Goal: Task Accomplishment & Management: Use online tool/utility

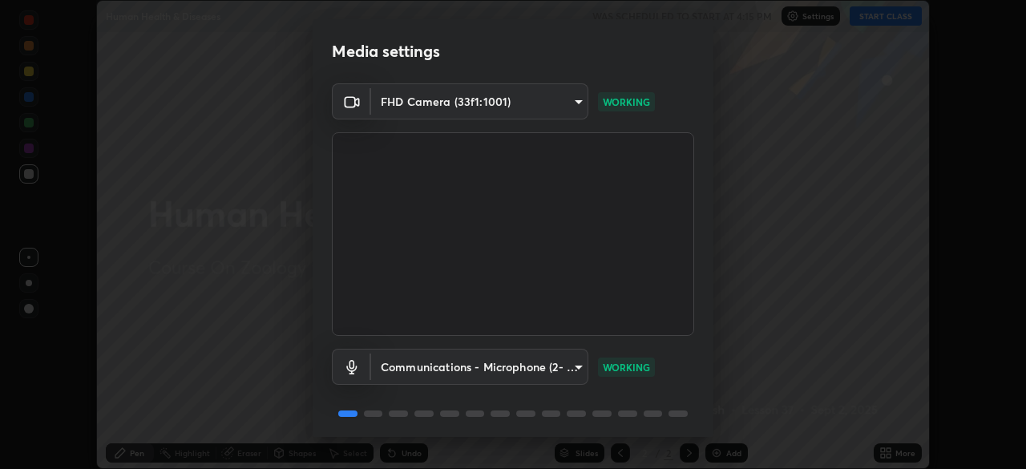
scroll to position [57, 0]
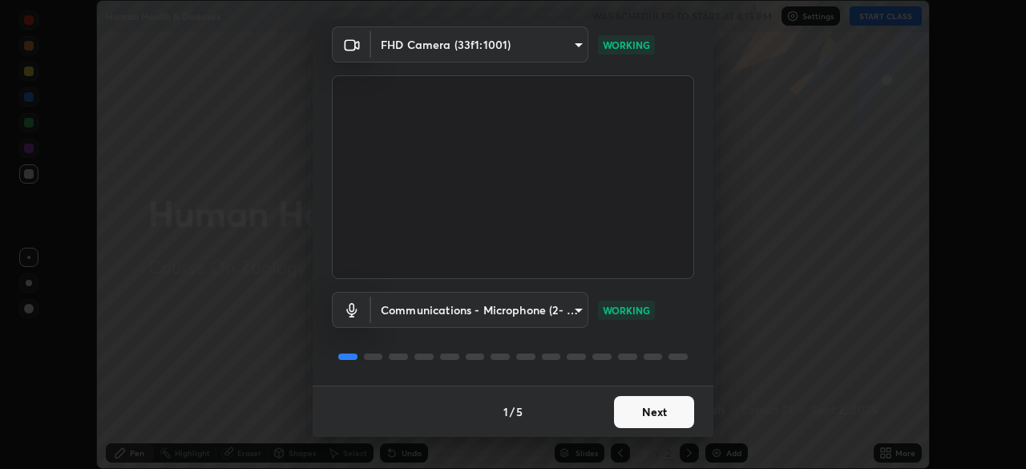
click at [657, 410] on button "Next" at bounding box center [654, 412] width 80 height 32
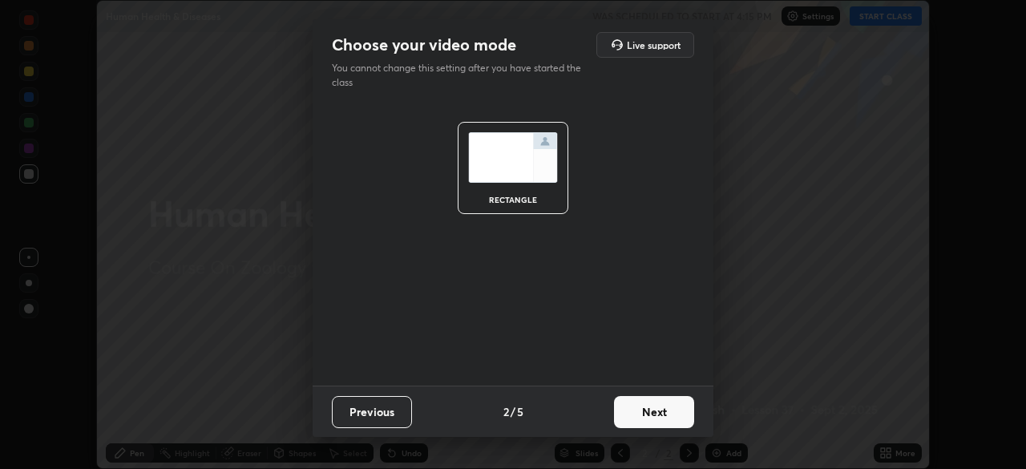
click at [659, 413] on button "Next" at bounding box center [654, 412] width 80 height 32
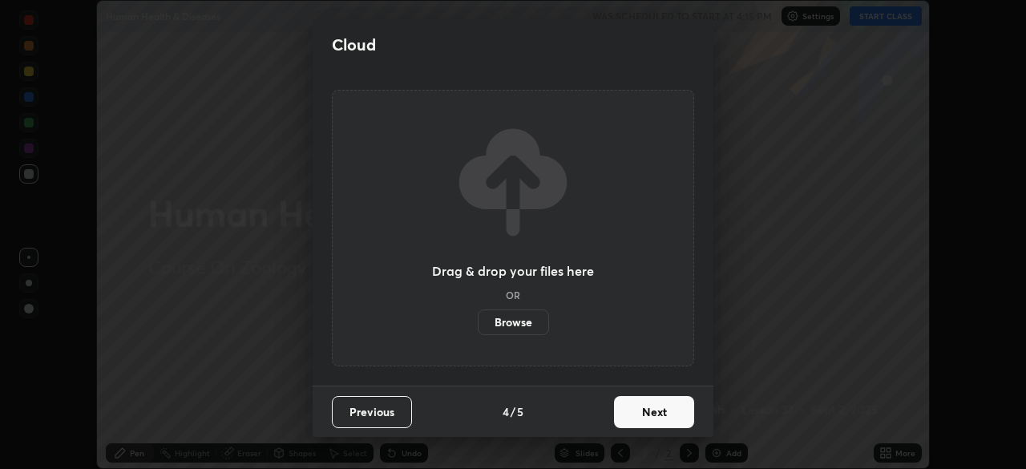
click at [659, 412] on button "Next" at bounding box center [654, 412] width 80 height 32
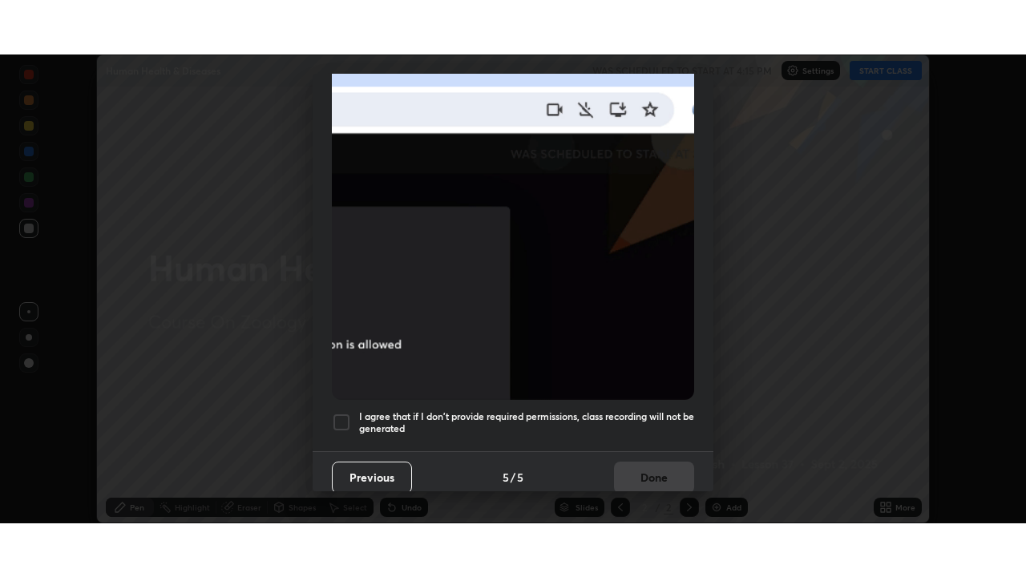
scroll to position [384, 0]
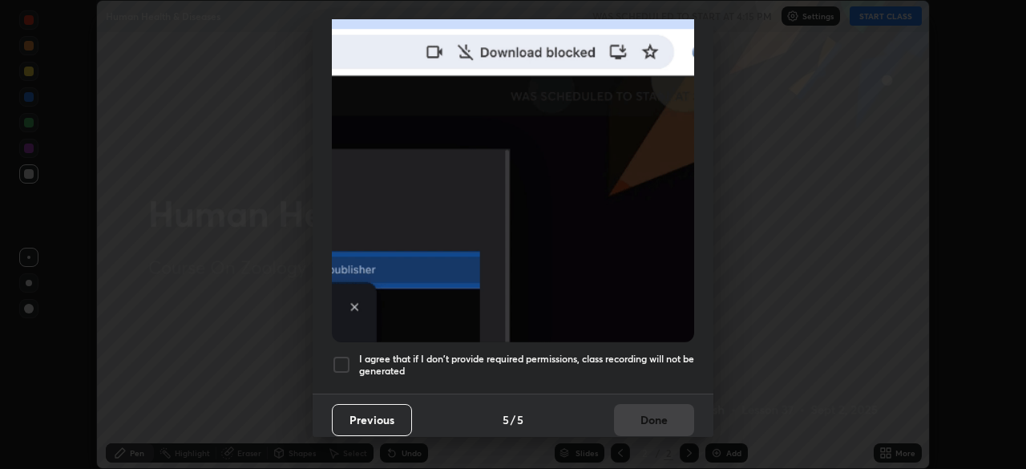
click at [635, 368] on h5 "I agree that if I don't provide required permissions, class recording will not …" at bounding box center [526, 365] width 335 height 25
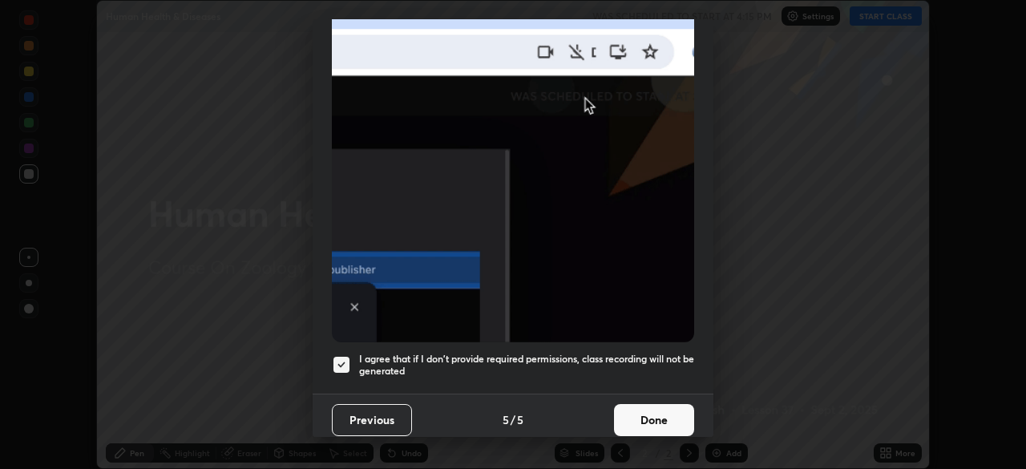
click at [641, 409] on button "Done" at bounding box center [654, 420] width 80 height 32
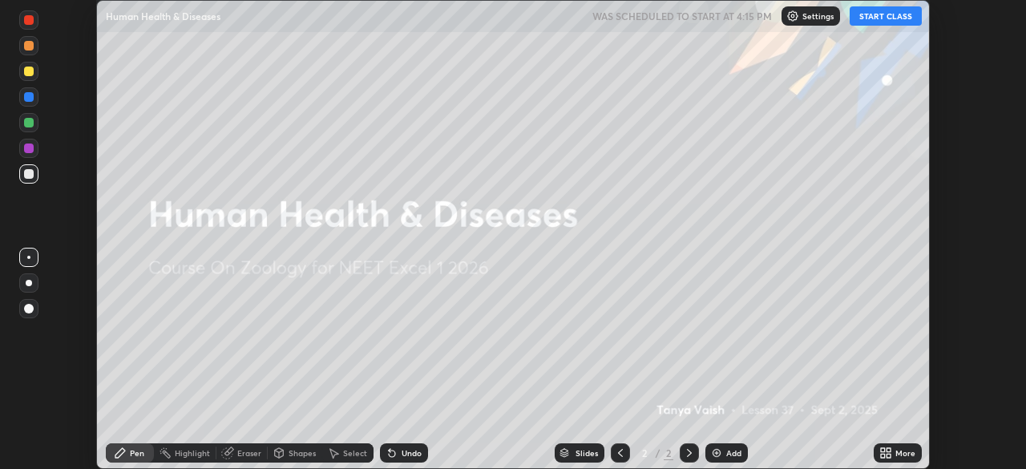
click at [892, 21] on button "START CLASS" at bounding box center [885, 15] width 72 height 19
click at [898, 449] on div "More" at bounding box center [905, 453] width 20 height 8
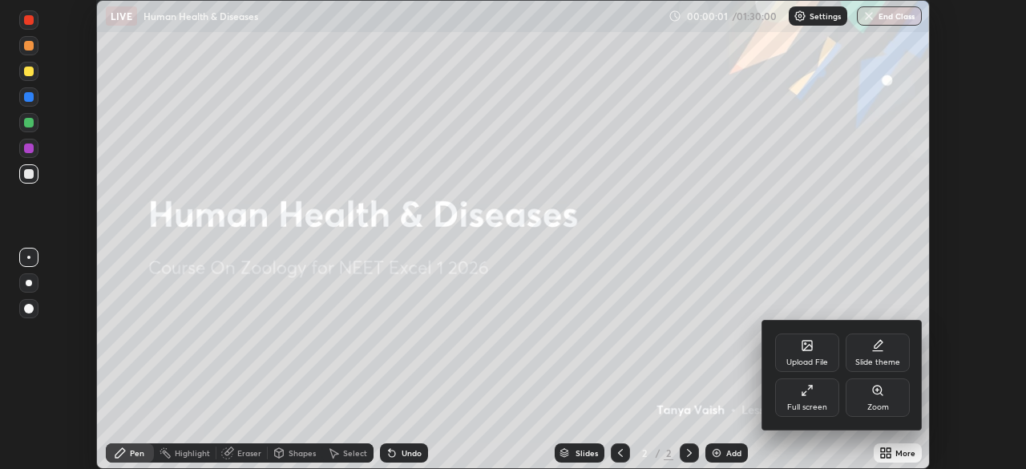
click at [823, 399] on div "Full screen" at bounding box center [807, 397] width 64 height 38
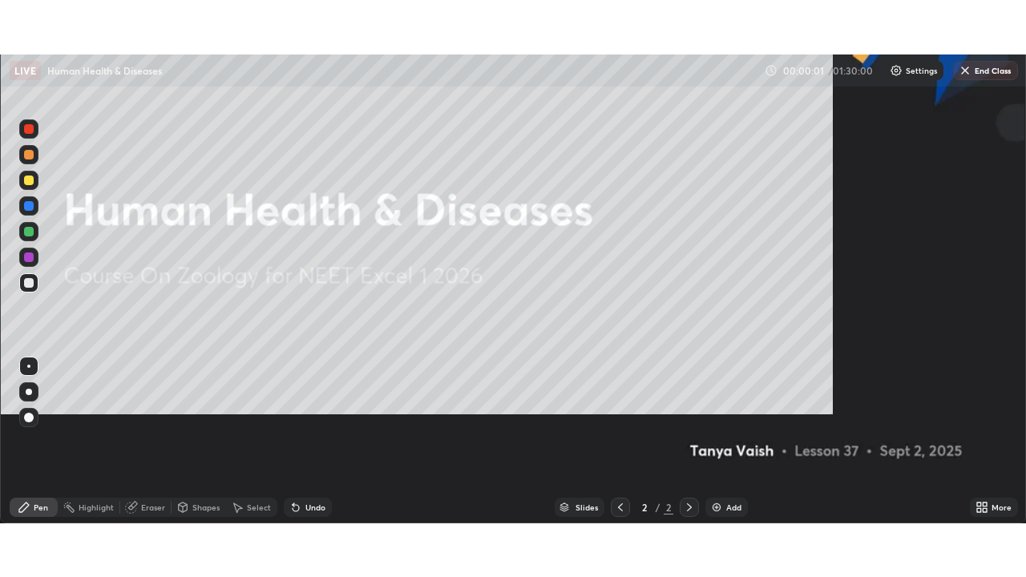
scroll to position [577, 1026]
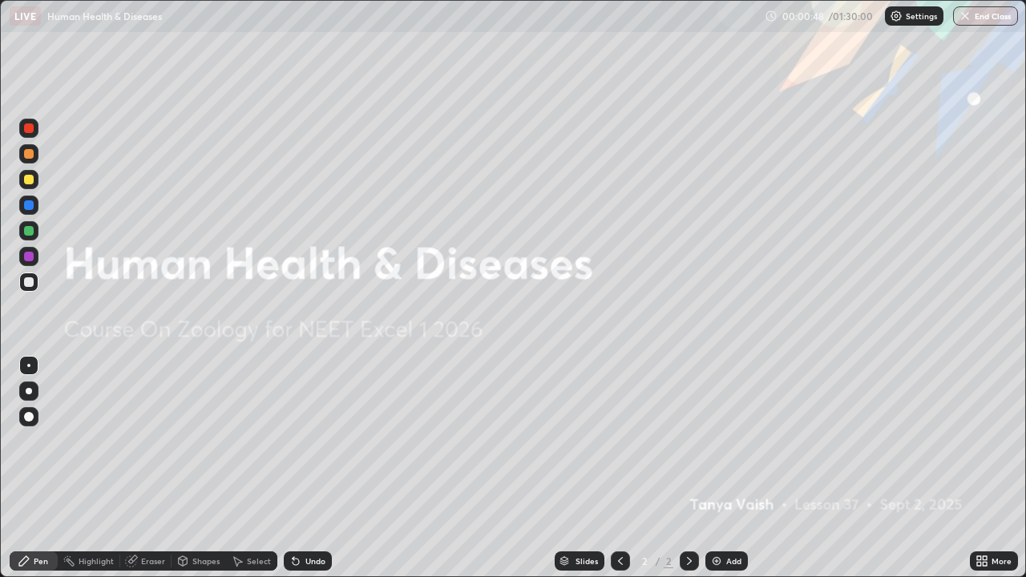
click at [732, 468] on div "Add" at bounding box center [733, 561] width 15 height 8
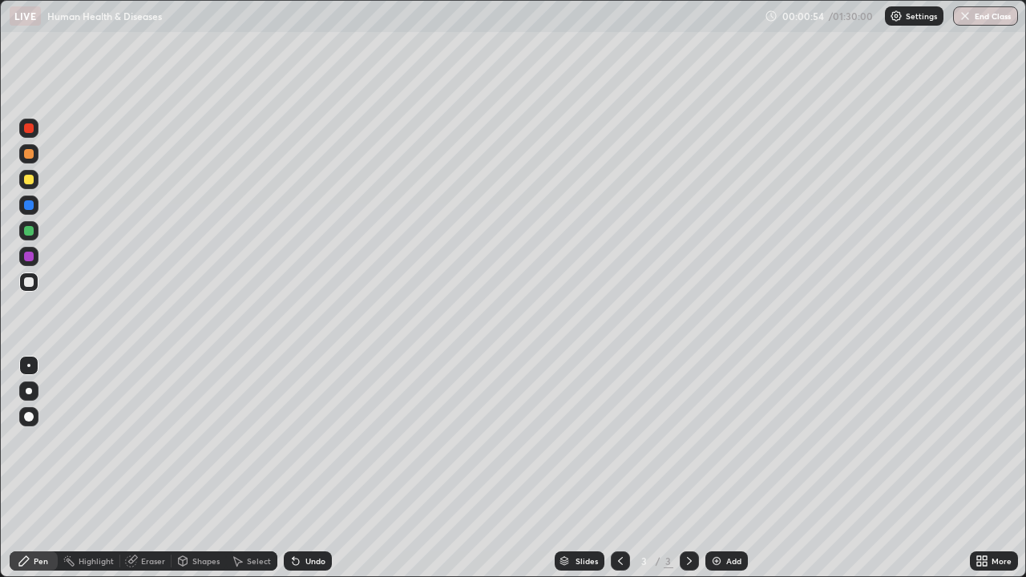
click at [32, 160] on div at bounding box center [28, 153] width 19 height 19
click at [319, 468] on div "Undo" at bounding box center [315, 561] width 20 height 8
click at [322, 468] on div "Undo" at bounding box center [308, 560] width 48 height 19
click at [325, 468] on div "Undo" at bounding box center [308, 560] width 48 height 19
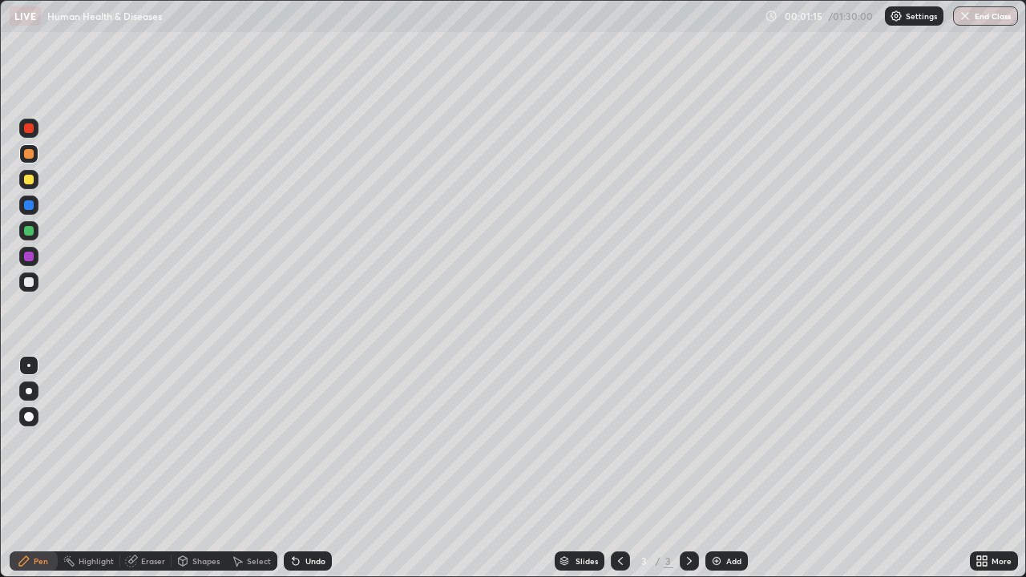
click at [329, 468] on div "Undo" at bounding box center [308, 560] width 48 height 19
click at [326, 468] on div "Undo" at bounding box center [308, 560] width 48 height 19
click at [327, 468] on div "Undo" at bounding box center [308, 560] width 48 height 19
click at [329, 468] on div "Undo" at bounding box center [308, 560] width 48 height 19
click at [339, 468] on div "Slides 3 / 3 Add" at bounding box center [651, 561] width 638 height 32
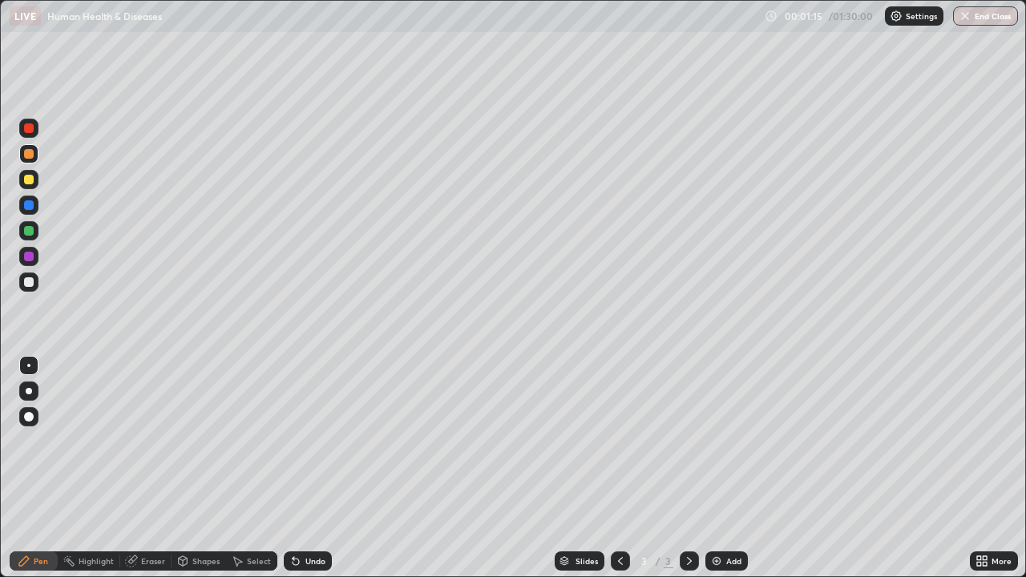
click at [340, 468] on div "Slides 3 / 3 Add" at bounding box center [651, 561] width 638 height 32
click at [338, 468] on div "Slides 3 / 3 Add" at bounding box center [651, 561] width 638 height 32
click at [311, 468] on div "Undo" at bounding box center [315, 561] width 20 height 8
click at [312, 468] on div "Undo" at bounding box center [315, 561] width 20 height 8
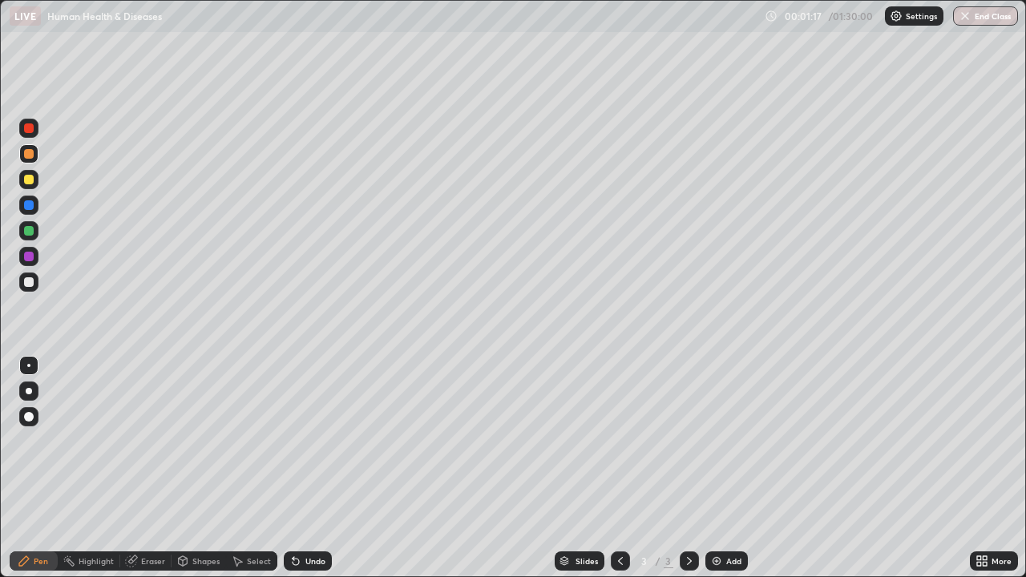
click at [316, 468] on div "Undo" at bounding box center [315, 561] width 20 height 8
click at [317, 468] on div "Undo" at bounding box center [315, 561] width 20 height 8
click at [316, 468] on div "Undo" at bounding box center [315, 561] width 20 height 8
click at [29, 391] on div at bounding box center [29, 391] width 6 height 6
click at [34, 281] on div at bounding box center [28, 281] width 19 height 19
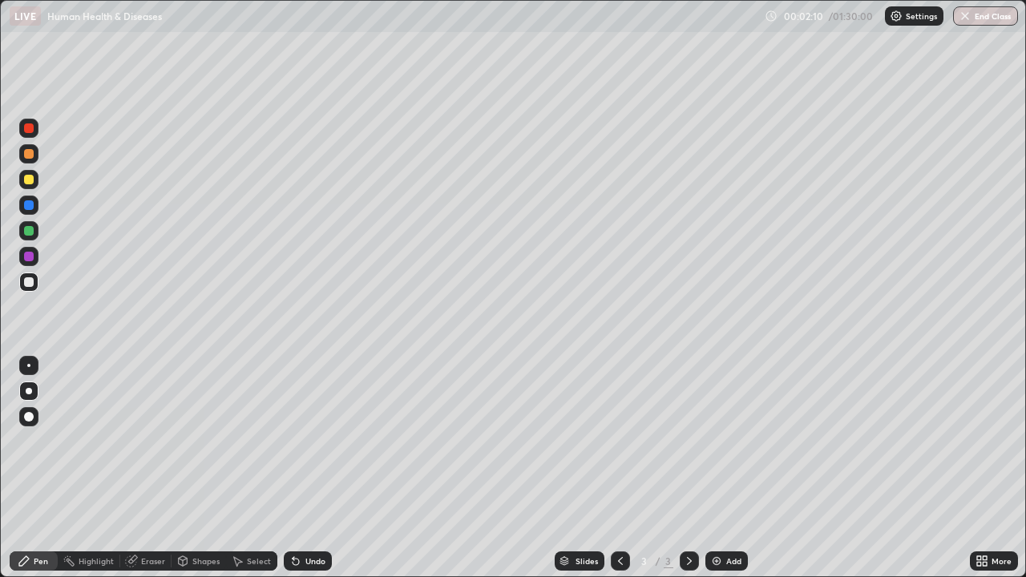
click at [321, 468] on div "Undo" at bounding box center [308, 560] width 48 height 19
click at [309, 468] on div "Undo" at bounding box center [308, 560] width 48 height 19
click at [313, 468] on div "Undo" at bounding box center [308, 560] width 48 height 19
click at [307, 468] on div "Undo" at bounding box center [315, 561] width 20 height 8
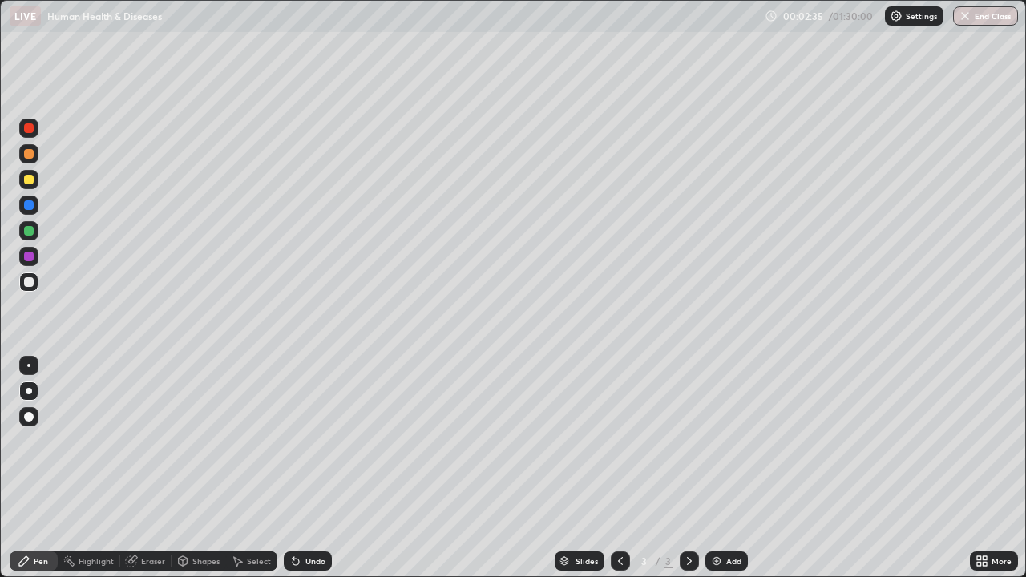
click at [31, 231] on div at bounding box center [29, 231] width 10 height 10
click at [306, 468] on div "Undo" at bounding box center [315, 561] width 20 height 8
click at [307, 468] on div "Undo" at bounding box center [315, 561] width 20 height 8
click at [30, 205] on div at bounding box center [29, 205] width 10 height 10
click at [30, 280] on div at bounding box center [29, 282] width 10 height 10
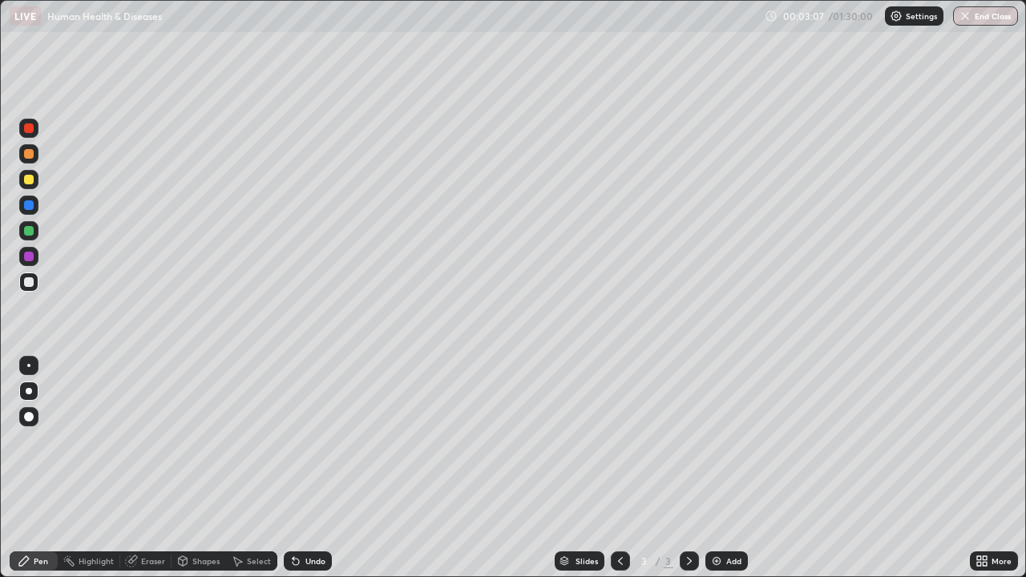
click at [317, 468] on div "Undo" at bounding box center [315, 561] width 20 height 8
click at [310, 468] on div "Undo" at bounding box center [315, 561] width 20 height 8
click at [317, 468] on div "Undo" at bounding box center [315, 561] width 20 height 8
click at [321, 468] on div "Undo" at bounding box center [308, 560] width 48 height 19
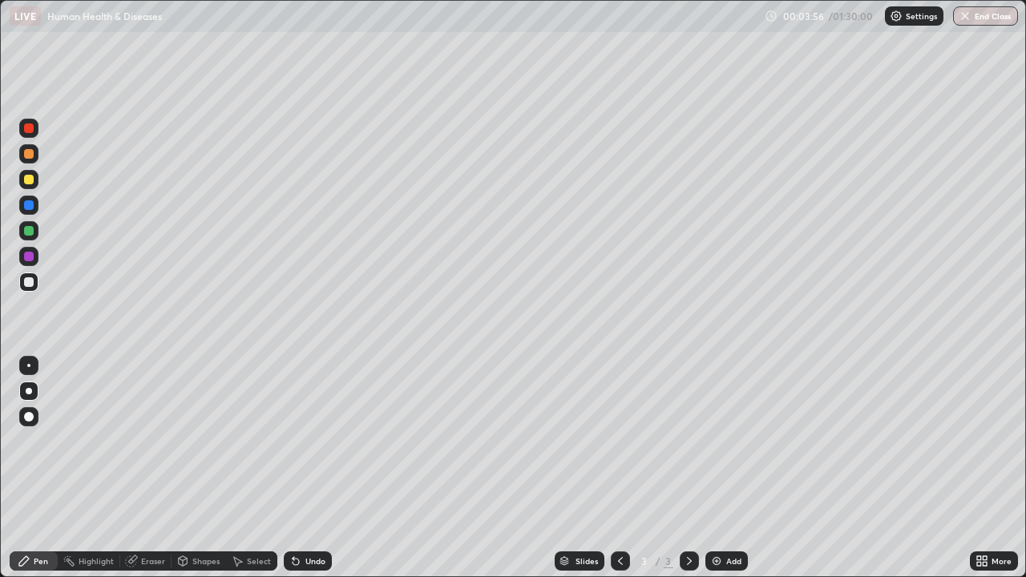
click at [338, 468] on div "Slides 3 / 3 Add" at bounding box center [651, 561] width 638 height 32
click at [326, 468] on div "Undo" at bounding box center [308, 560] width 48 height 19
click at [314, 468] on div "Undo" at bounding box center [315, 561] width 20 height 8
click at [327, 468] on div "Undo" at bounding box center [308, 560] width 48 height 19
click at [318, 468] on div "Undo" at bounding box center [315, 561] width 20 height 8
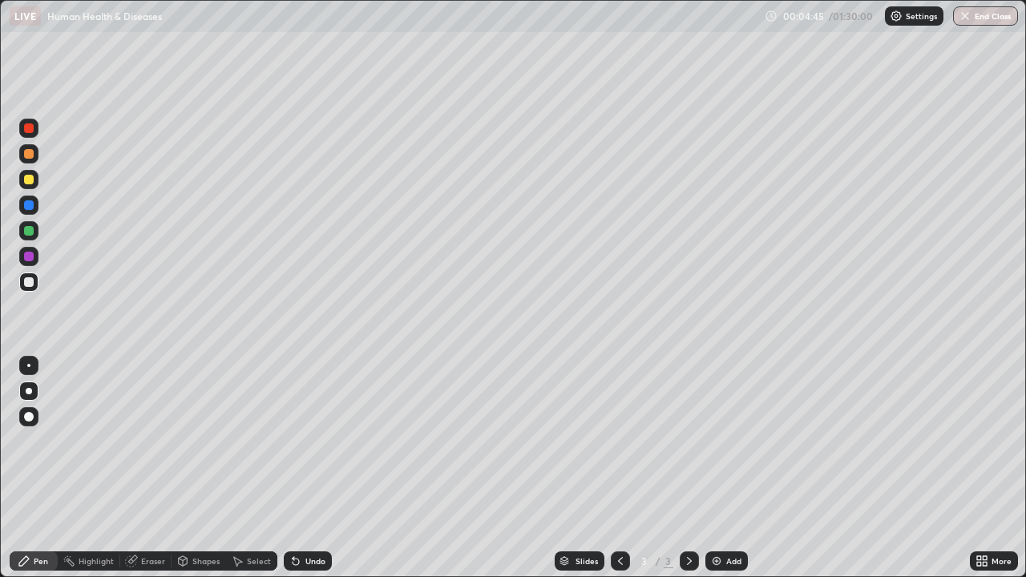
click at [317, 468] on div "Undo" at bounding box center [315, 561] width 20 height 8
click at [323, 468] on div "Undo" at bounding box center [308, 560] width 48 height 19
click at [322, 468] on div "Undo" at bounding box center [308, 560] width 48 height 19
click at [321, 468] on div "Undo" at bounding box center [308, 560] width 48 height 19
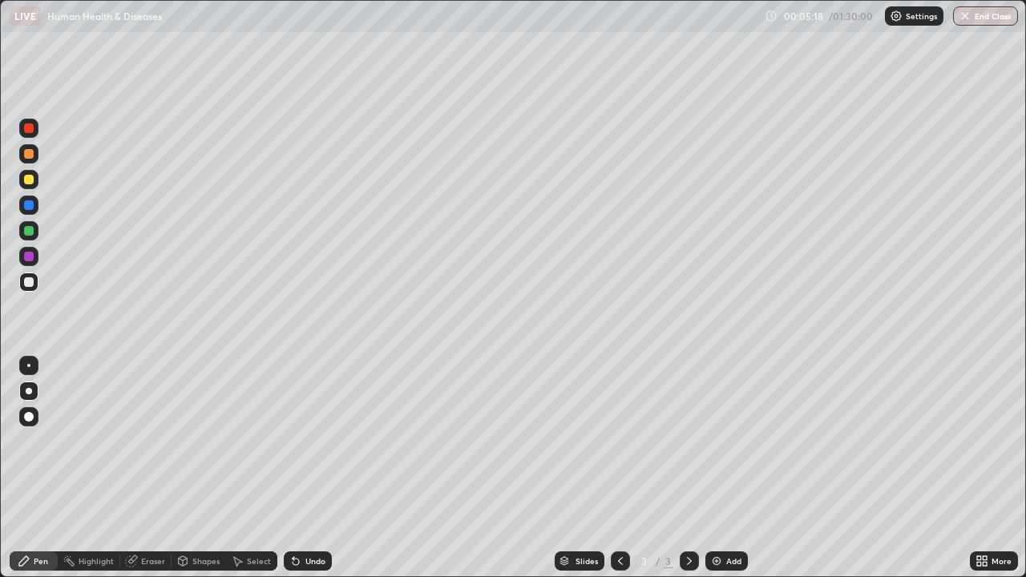
click at [321, 468] on div "Undo" at bounding box center [308, 560] width 48 height 19
click at [35, 235] on div at bounding box center [28, 230] width 19 height 19
click at [29, 283] on div at bounding box center [29, 282] width 10 height 10
click at [327, 468] on div "Undo" at bounding box center [308, 560] width 48 height 19
click at [30, 232] on div at bounding box center [29, 231] width 10 height 10
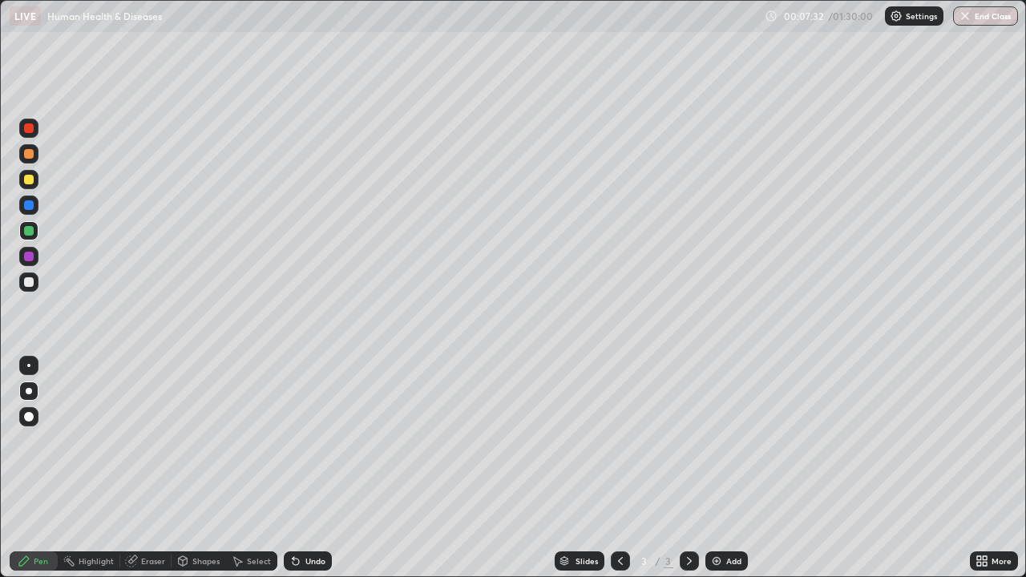
click at [32, 183] on div at bounding box center [29, 180] width 10 height 10
click at [724, 468] on div "Add" at bounding box center [726, 560] width 42 height 19
click at [30, 154] on div at bounding box center [29, 154] width 10 height 10
click at [310, 468] on div "Undo" at bounding box center [315, 561] width 20 height 8
click at [318, 468] on div "Undo" at bounding box center [308, 560] width 48 height 19
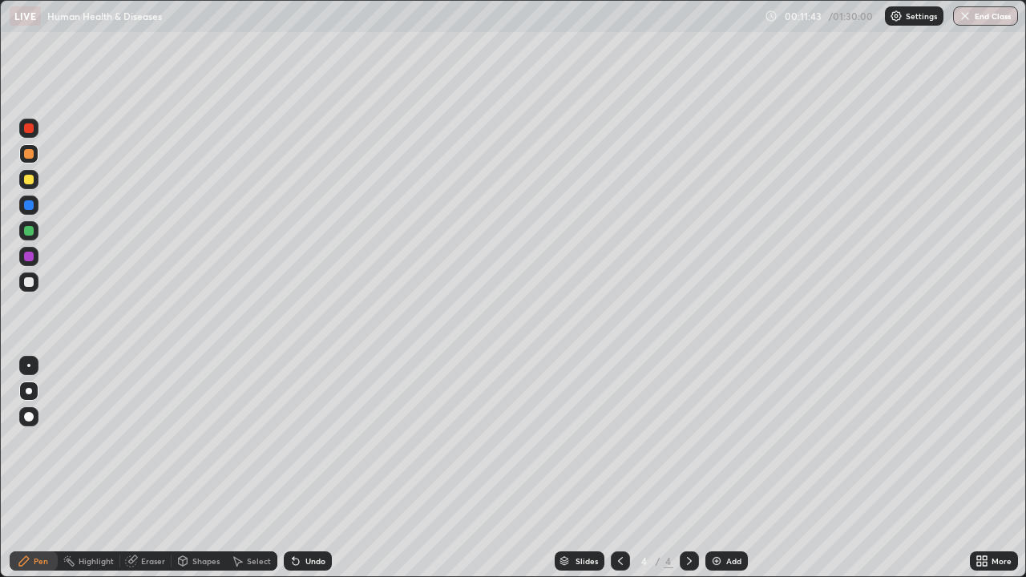
click at [319, 468] on div "Undo" at bounding box center [308, 560] width 48 height 19
click at [31, 182] on div at bounding box center [29, 180] width 10 height 10
click at [619, 468] on icon at bounding box center [620, 561] width 13 height 13
click at [30, 232] on div at bounding box center [29, 231] width 10 height 10
click at [688, 468] on icon at bounding box center [689, 561] width 13 height 13
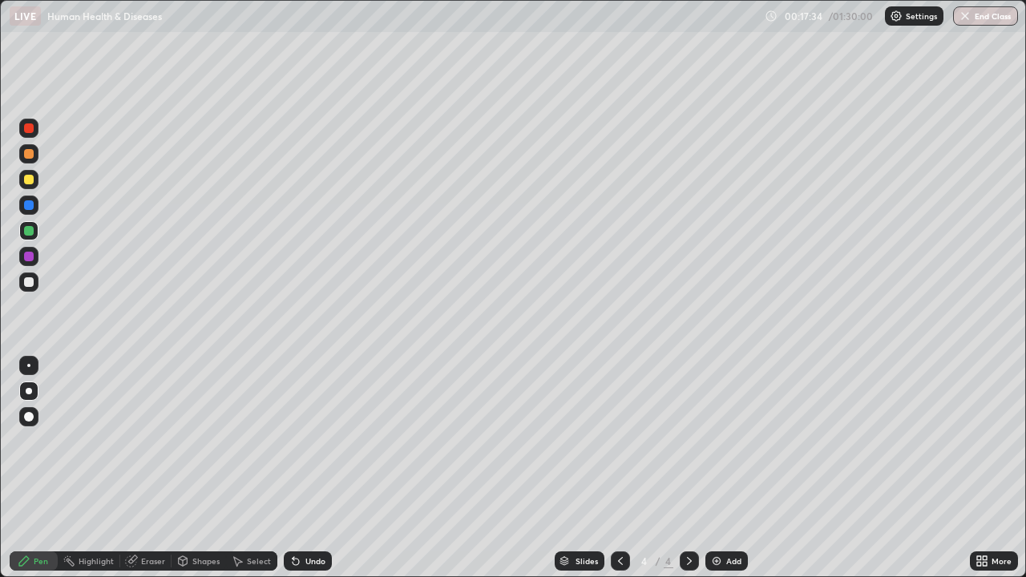
click at [31, 182] on div at bounding box center [29, 180] width 10 height 10
click at [309, 468] on div "Undo" at bounding box center [315, 561] width 20 height 8
click at [313, 468] on div "Undo" at bounding box center [315, 561] width 20 height 8
click at [30, 284] on div at bounding box center [29, 282] width 10 height 10
click at [31, 233] on div at bounding box center [29, 231] width 10 height 10
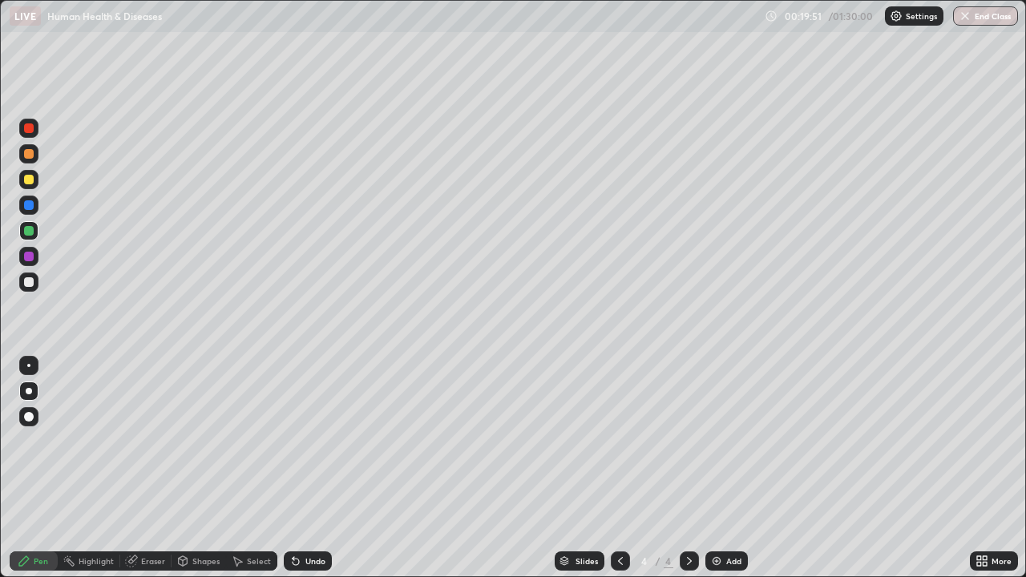
click at [310, 468] on div "Undo" at bounding box center [308, 560] width 48 height 19
click at [33, 162] on div at bounding box center [28, 153] width 19 height 19
click at [32, 232] on div at bounding box center [29, 231] width 10 height 10
click at [315, 468] on div "Undo" at bounding box center [315, 561] width 20 height 8
click at [322, 468] on div "Undo" at bounding box center [315, 561] width 20 height 8
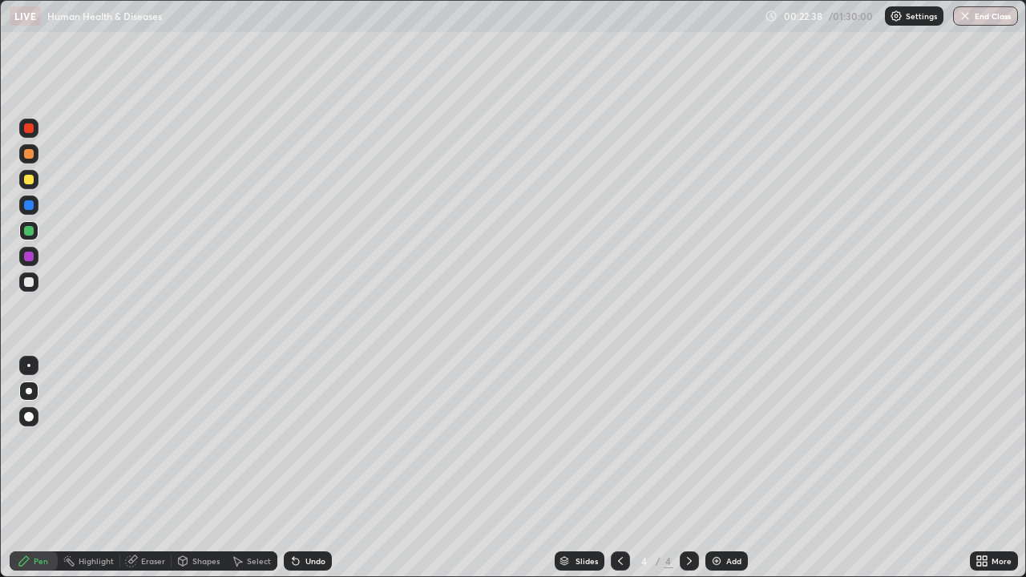
click at [31, 284] on div at bounding box center [29, 282] width 10 height 10
click at [31, 281] on div at bounding box center [29, 282] width 10 height 10
click at [31, 229] on div at bounding box center [29, 231] width 10 height 10
click at [311, 468] on div "Undo" at bounding box center [315, 561] width 20 height 8
click at [30, 282] on div at bounding box center [29, 282] width 10 height 10
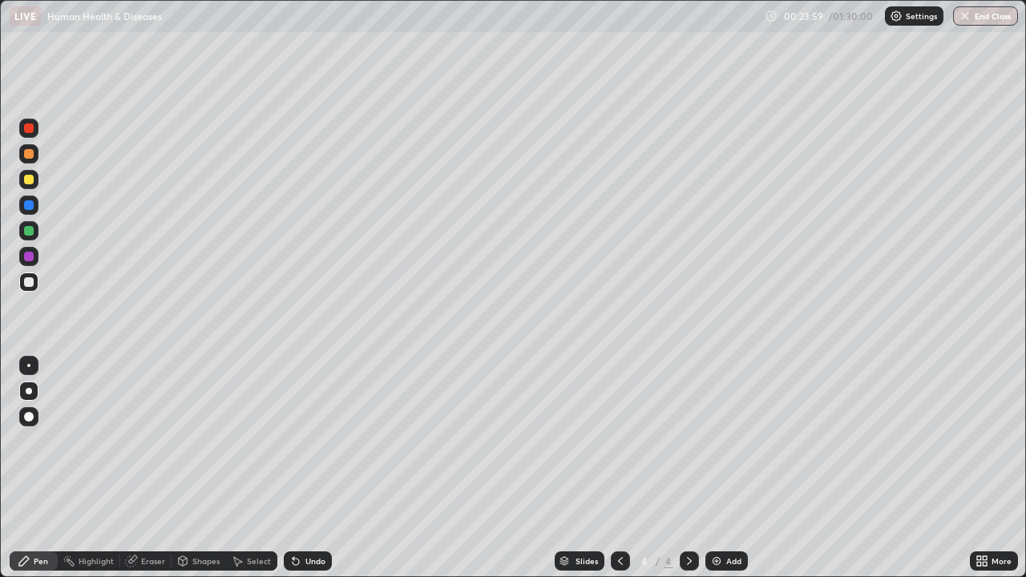
click at [30, 205] on div at bounding box center [29, 205] width 10 height 10
click at [33, 185] on div at bounding box center [28, 179] width 19 height 19
click at [33, 134] on div at bounding box center [28, 128] width 19 height 19
click at [30, 282] on div at bounding box center [29, 282] width 10 height 10
click at [25, 184] on div at bounding box center [29, 180] width 10 height 10
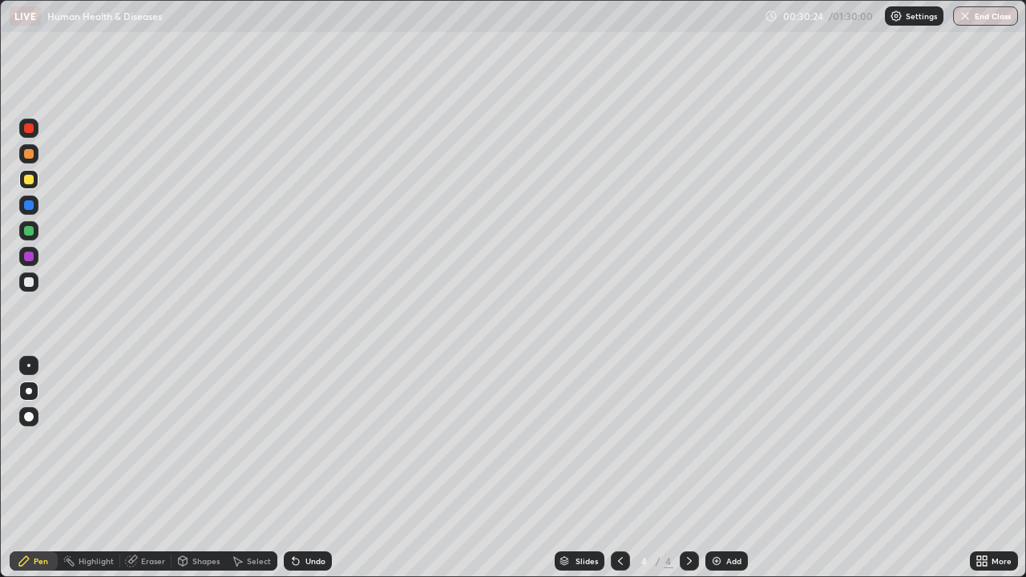
click at [733, 468] on div "Add" at bounding box center [733, 561] width 15 height 8
click at [30, 231] on div at bounding box center [29, 231] width 10 height 10
click at [619, 468] on icon at bounding box center [620, 561] width 13 height 13
click at [688, 468] on icon at bounding box center [689, 561] width 13 height 13
click at [30, 154] on div at bounding box center [29, 154] width 10 height 10
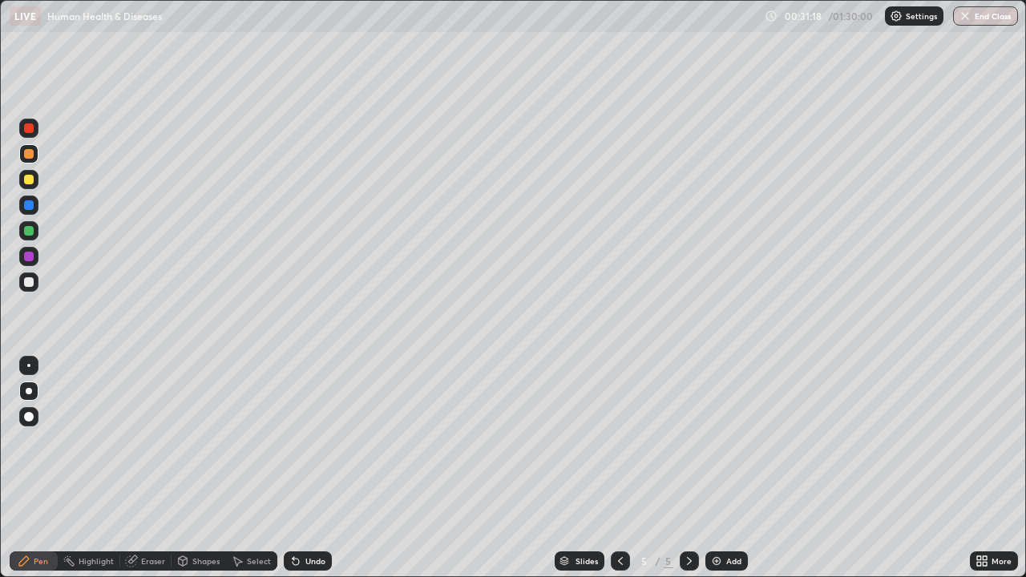
click at [35, 209] on div at bounding box center [28, 205] width 19 height 19
click at [29, 155] on div at bounding box center [29, 154] width 10 height 10
click at [35, 287] on div at bounding box center [28, 281] width 19 height 19
click at [321, 468] on div "Undo" at bounding box center [315, 561] width 20 height 8
click at [323, 468] on div "Undo" at bounding box center [315, 561] width 20 height 8
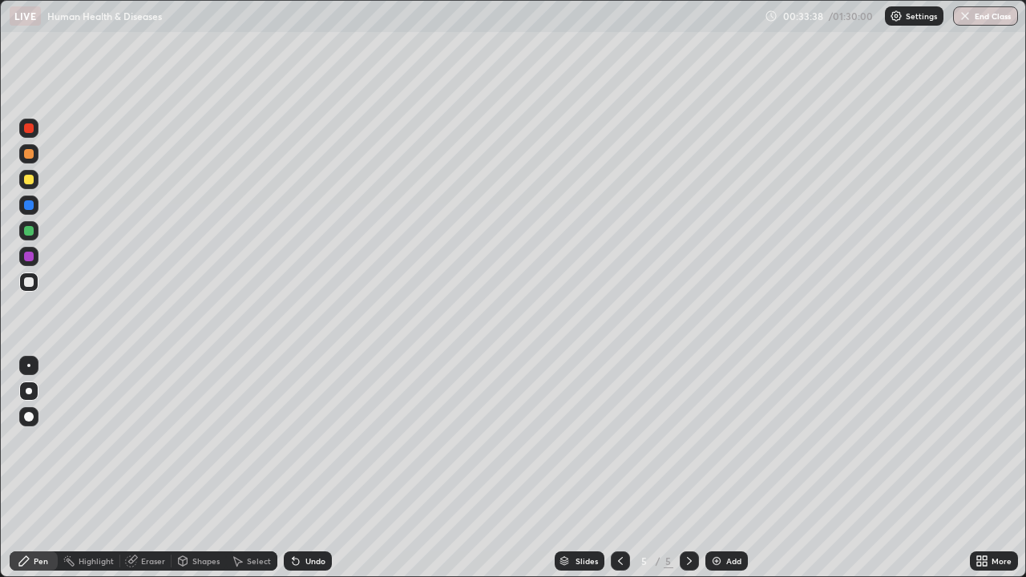
click at [320, 468] on div "Undo" at bounding box center [315, 561] width 20 height 8
click at [319, 468] on div "Undo" at bounding box center [315, 561] width 20 height 8
click at [30, 205] on div at bounding box center [29, 205] width 10 height 10
click at [30, 232] on div at bounding box center [29, 231] width 10 height 10
click at [30, 282] on div at bounding box center [29, 282] width 10 height 10
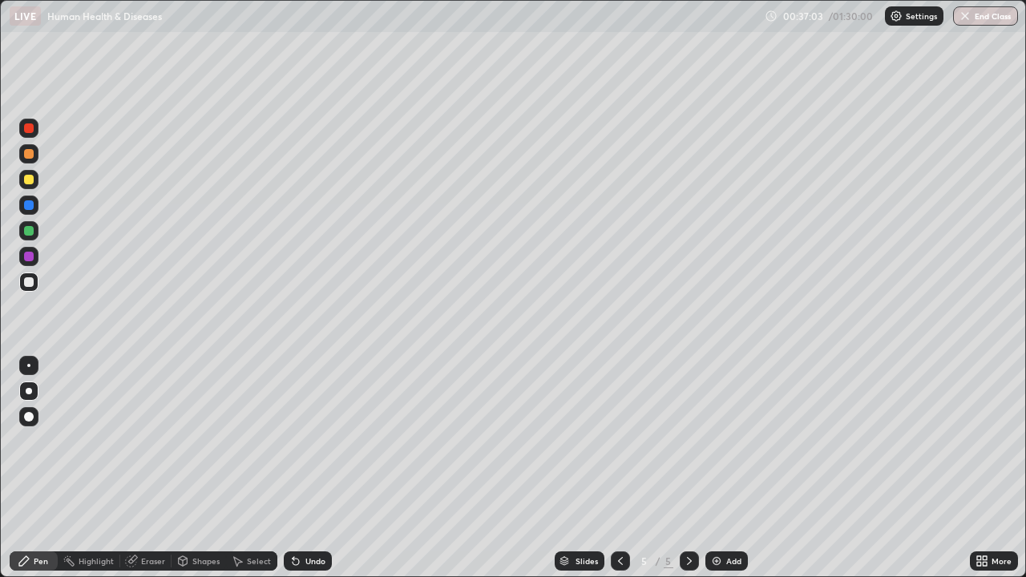
click at [29, 180] on div at bounding box center [29, 180] width 10 height 10
click at [317, 468] on div "Undo" at bounding box center [315, 561] width 20 height 8
click at [738, 468] on div "Add" at bounding box center [726, 560] width 42 height 19
click at [637, 468] on div "6" at bounding box center [644, 561] width 16 height 10
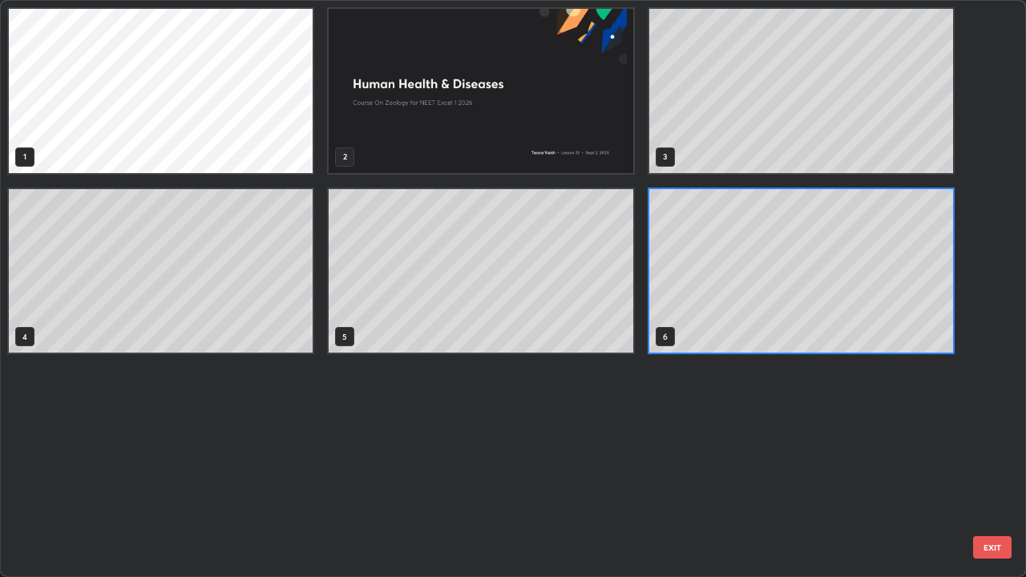
click at [624, 468] on div "1 2 3 4 5 6" at bounding box center [499, 288] width 996 height 575
click at [622, 468] on div "1 2 3 4 5 6" at bounding box center [499, 288] width 996 height 575
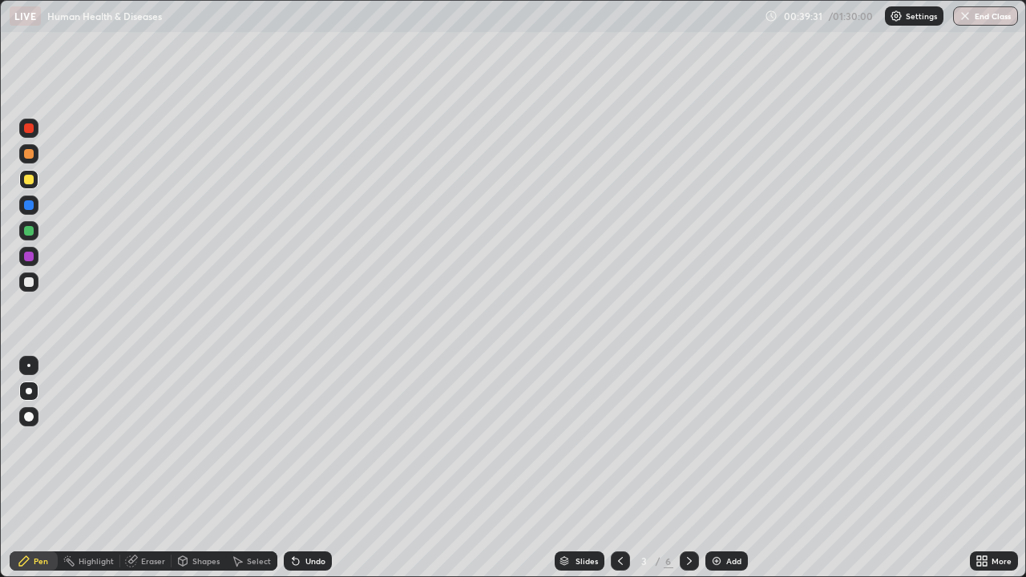
click at [152, 468] on div "Eraser" at bounding box center [153, 561] width 24 height 8
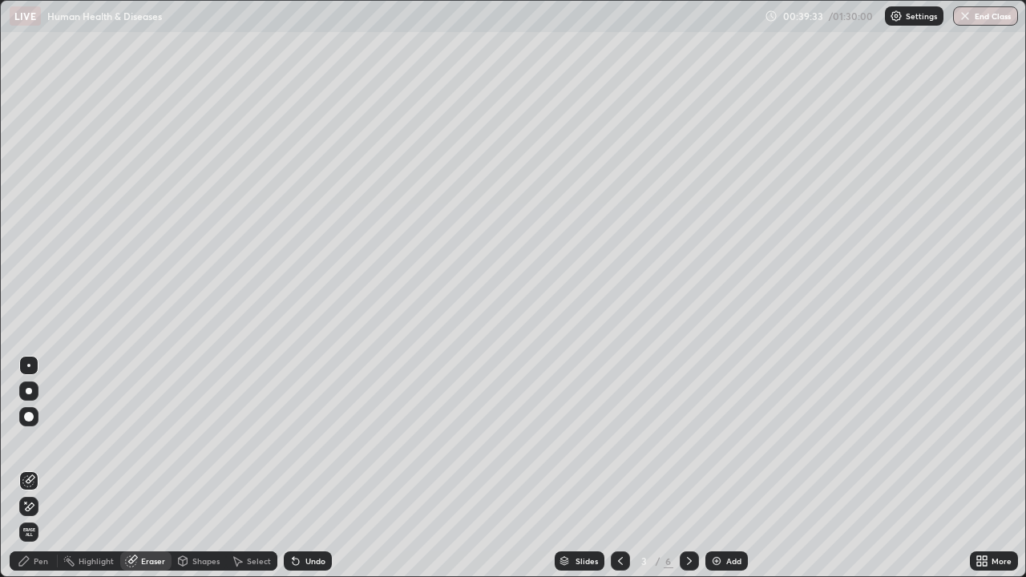
click at [64, 468] on circle at bounding box center [64, 560] width 2 height 2
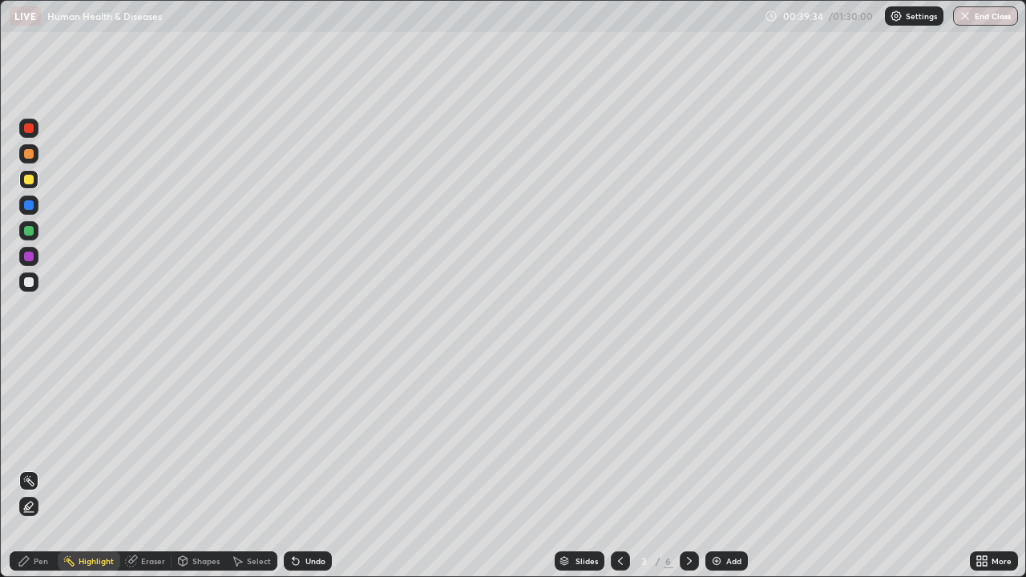
click at [30, 282] on div at bounding box center [29, 282] width 10 height 10
click at [318, 468] on div "Undo" at bounding box center [315, 561] width 20 height 8
click at [38, 468] on div "Pen" at bounding box center [41, 561] width 14 height 8
click at [688, 468] on icon at bounding box center [689, 561] width 13 height 13
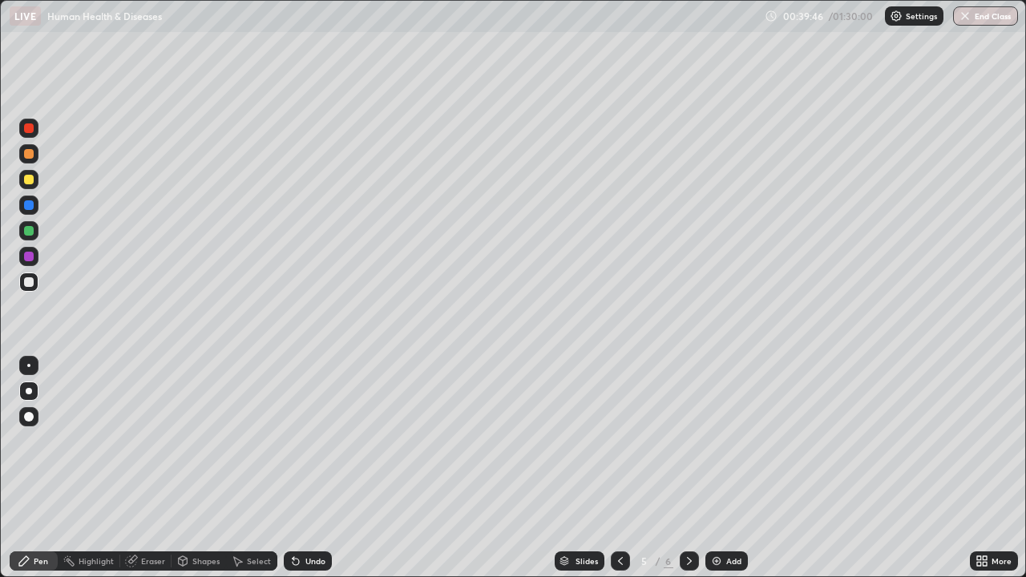
click at [685, 468] on icon at bounding box center [689, 561] width 13 height 13
click at [28, 181] on div at bounding box center [29, 180] width 10 height 10
click at [30, 205] on div at bounding box center [29, 205] width 10 height 10
click at [29, 230] on div at bounding box center [29, 231] width 10 height 10
click at [30, 208] on div at bounding box center [29, 205] width 10 height 10
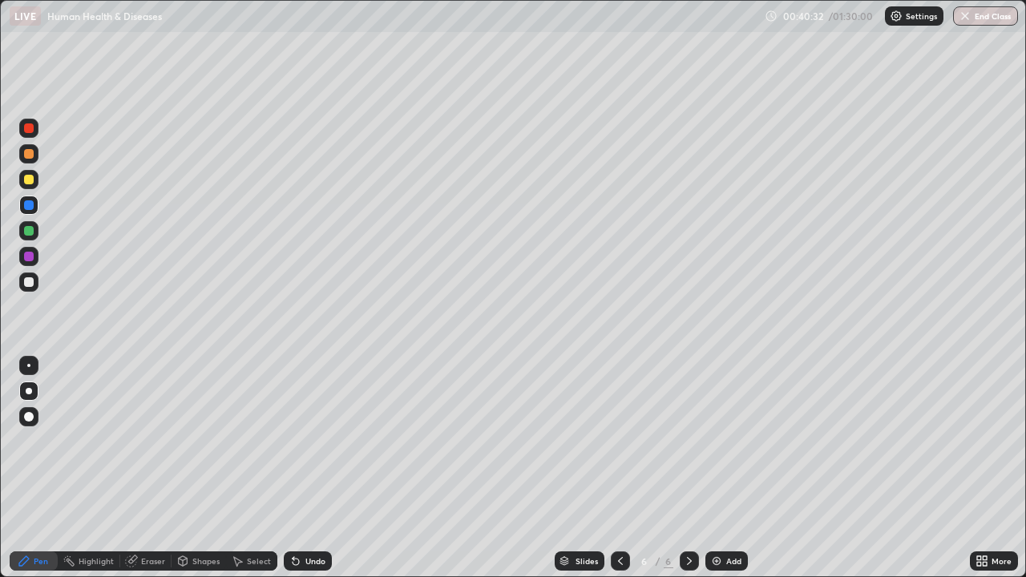
click at [30, 233] on div at bounding box center [29, 231] width 10 height 10
click at [29, 180] on div at bounding box center [29, 180] width 10 height 10
click at [310, 468] on div "Undo" at bounding box center [315, 561] width 20 height 8
click at [31, 206] on div at bounding box center [29, 205] width 10 height 10
click at [29, 277] on div at bounding box center [29, 282] width 10 height 10
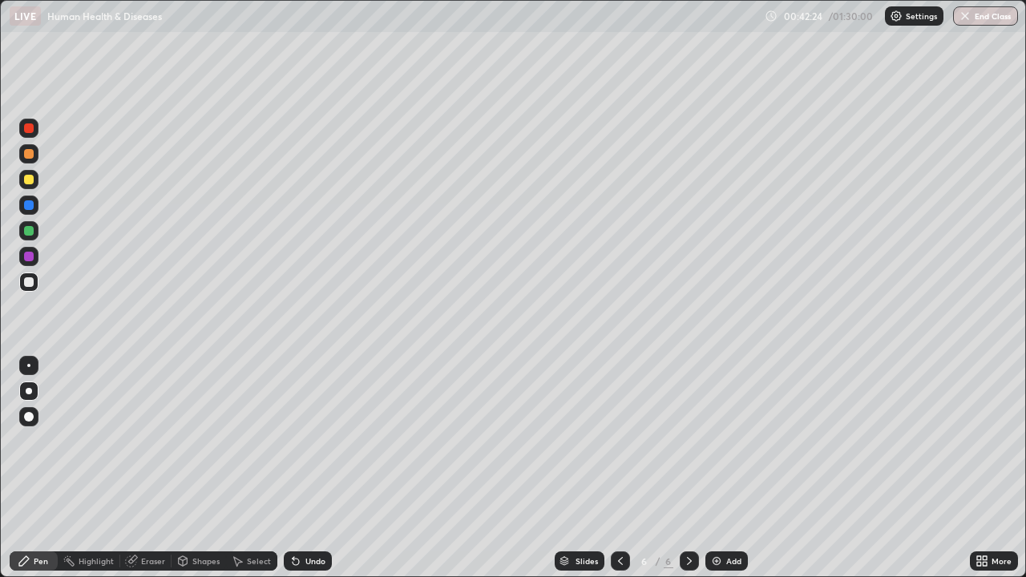
click at [30, 231] on div at bounding box center [29, 231] width 10 height 10
click at [32, 288] on div at bounding box center [28, 281] width 19 height 19
click at [736, 468] on div "Add" at bounding box center [733, 561] width 15 height 8
click at [32, 231] on div at bounding box center [29, 231] width 10 height 10
click at [37, 186] on div at bounding box center [28, 179] width 19 height 19
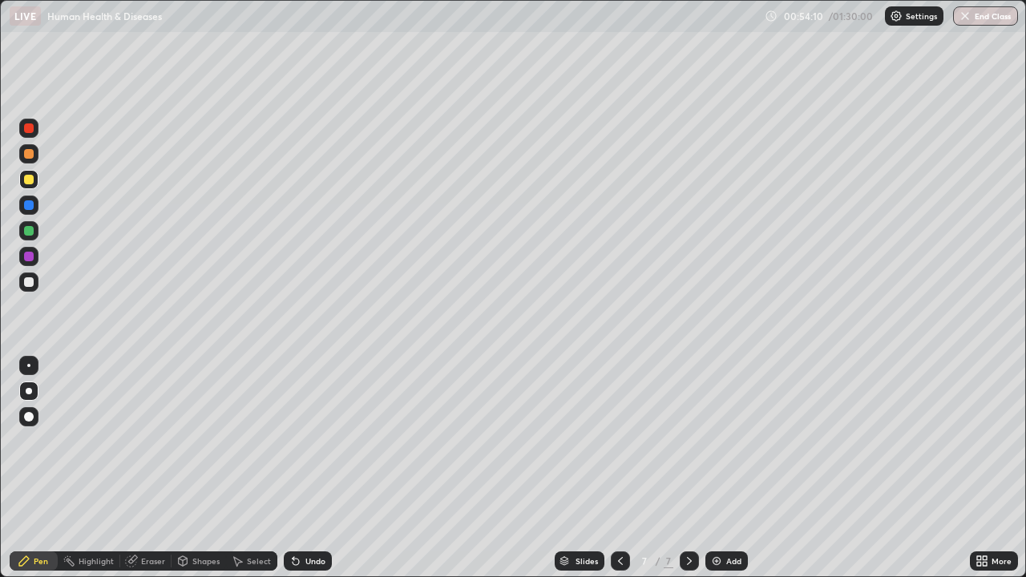
click at [29, 208] on div at bounding box center [29, 205] width 10 height 10
click at [30, 179] on div at bounding box center [29, 180] width 10 height 10
click at [30, 232] on div at bounding box center [29, 231] width 10 height 10
click at [31, 184] on div at bounding box center [29, 180] width 10 height 10
click at [311, 468] on div "Undo" at bounding box center [315, 561] width 20 height 8
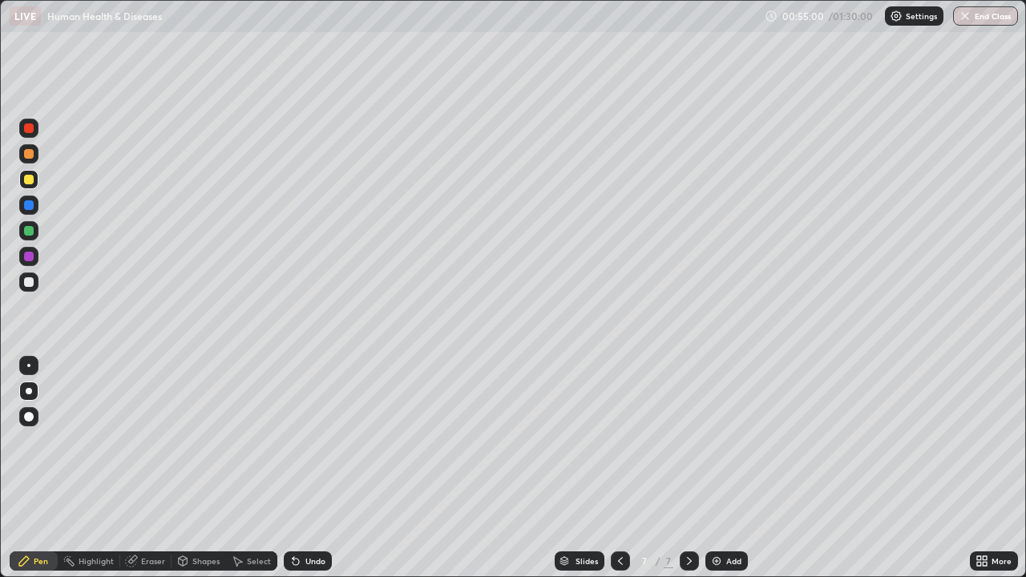
click at [308, 468] on div "Undo" at bounding box center [315, 561] width 20 height 8
click at [32, 257] on div at bounding box center [29, 257] width 10 height 10
click at [313, 468] on div "Undo" at bounding box center [315, 561] width 20 height 8
click at [33, 281] on div at bounding box center [29, 282] width 10 height 10
click at [34, 212] on div at bounding box center [28, 205] width 19 height 19
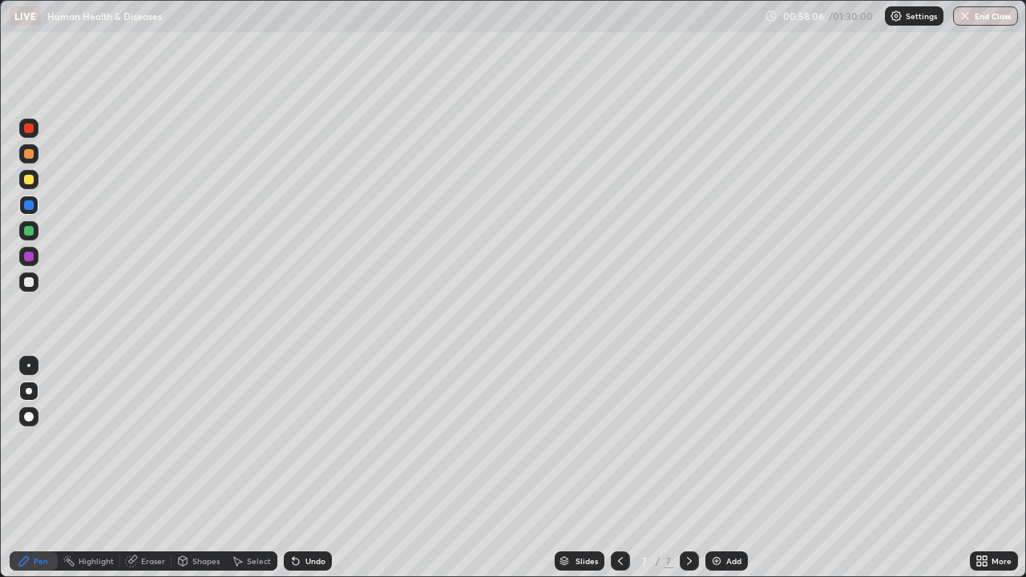
click at [30, 281] on div at bounding box center [29, 282] width 10 height 10
click at [329, 468] on div "Undo" at bounding box center [308, 560] width 48 height 19
click at [327, 468] on div "Undo" at bounding box center [308, 560] width 48 height 19
click at [329, 468] on div "Undo" at bounding box center [308, 560] width 48 height 19
click at [342, 468] on div "Slides 7 / 7 Add" at bounding box center [651, 561] width 638 height 32
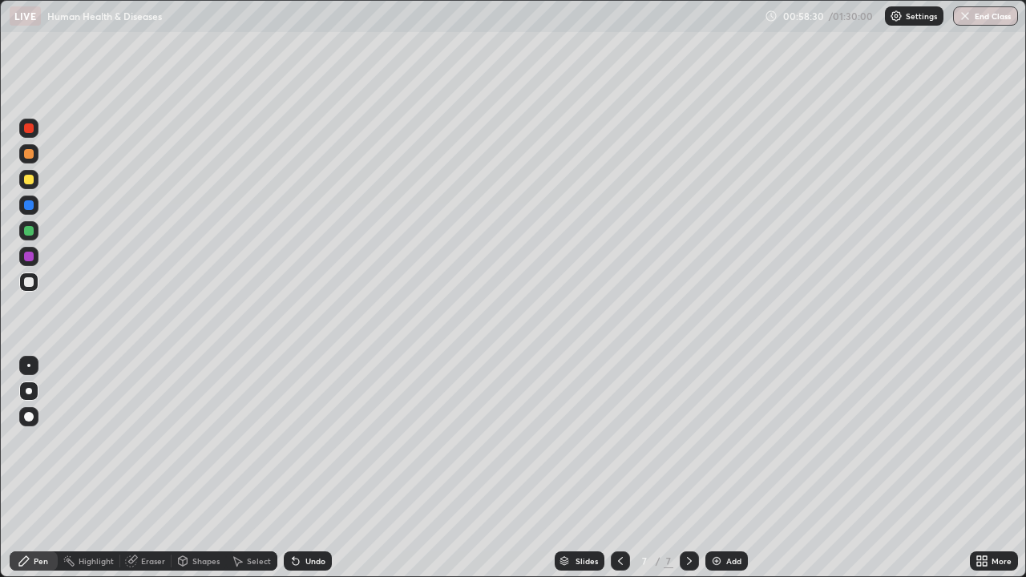
click at [344, 468] on div "Slides 7 / 7 Add" at bounding box center [651, 561] width 638 height 32
click at [321, 468] on div "Undo" at bounding box center [315, 561] width 20 height 8
click at [325, 468] on div "Undo" at bounding box center [308, 560] width 48 height 19
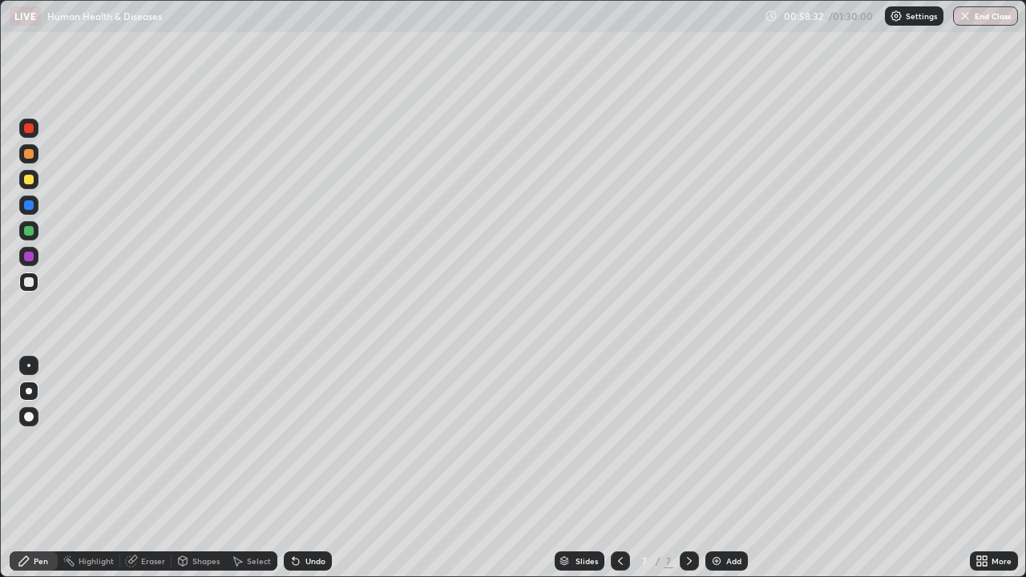
click at [324, 468] on div "Undo" at bounding box center [308, 560] width 48 height 19
click at [325, 468] on div "Undo" at bounding box center [308, 560] width 48 height 19
click at [327, 468] on div "Undo" at bounding box center [308, 560] width 48 height 19
click at [736, 468] on div "Add" at bounding box center [733, 561] width 15 height 8
click at [31, 184] on div at bounding box center [29, 180] width 10 height 10
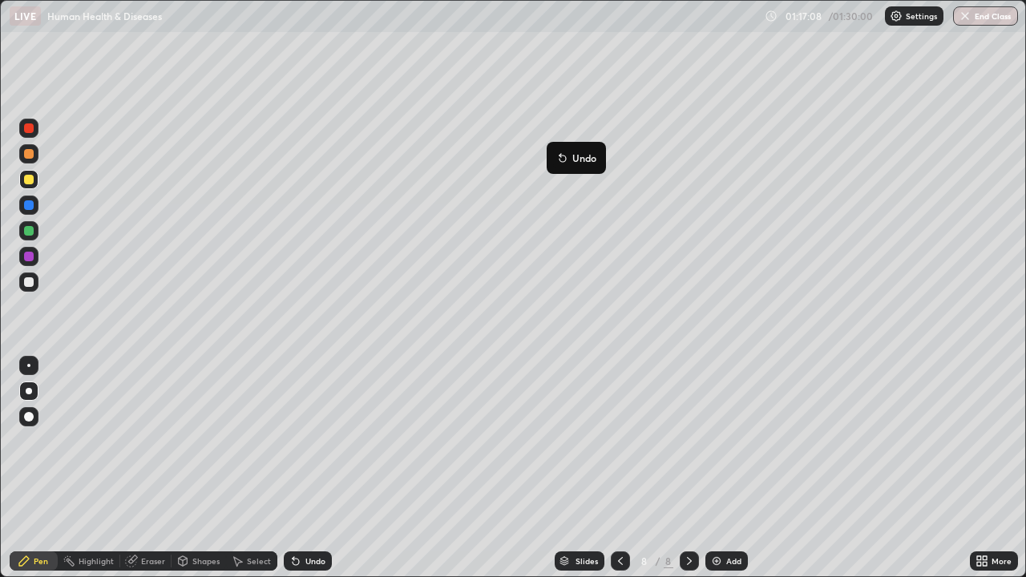
click at [553, 150] on button "Undo" at bounding box center [576, 157] width 46 height 19
click at [736, 468] on div "Add" at bounding box center [733, 561] width 15 height 8
click at [32, 182] on div at bounding box center [29, 180] width 10 height 10
click at [30, 206] on div at bounding box center [29, 205] width 10 height 10
click at [301, 468] on div "Undo" at bounding box center [308, 560] width 48 height 19
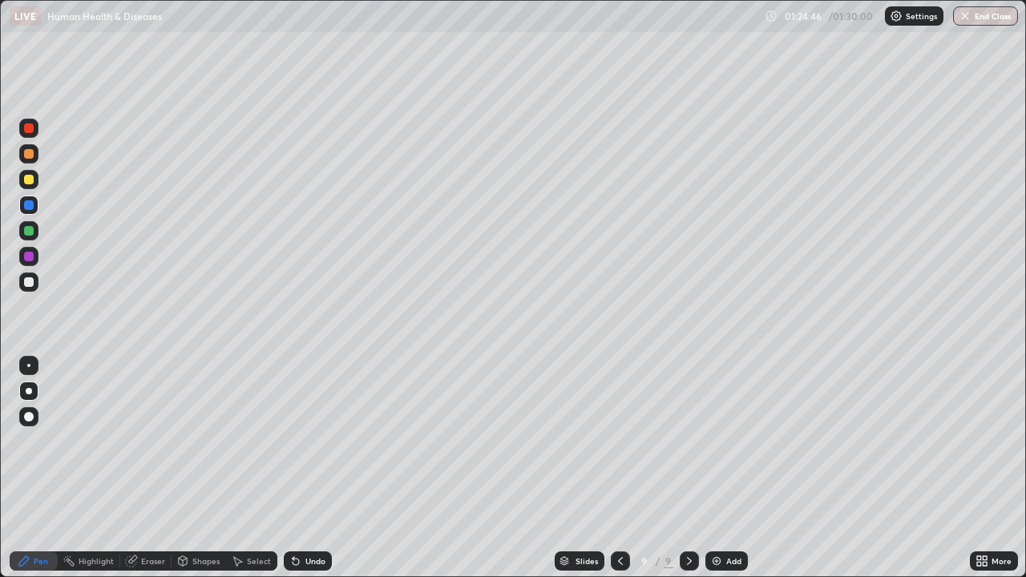
click at [302, 468] on div "Undo" at bounding box center [308, 560] width 48 height 19
click at [149, 468] on div "Eraser" at bounding box center [153, 561] width 24 height 8
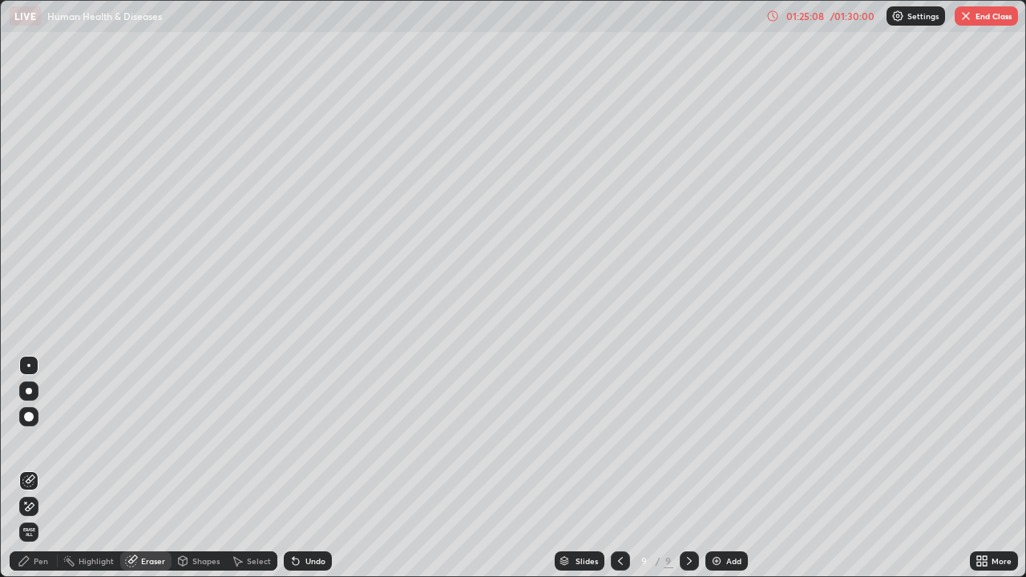
click at [30, 468] on div "Pen" at bounding box center [34, 560] width 48 height 19
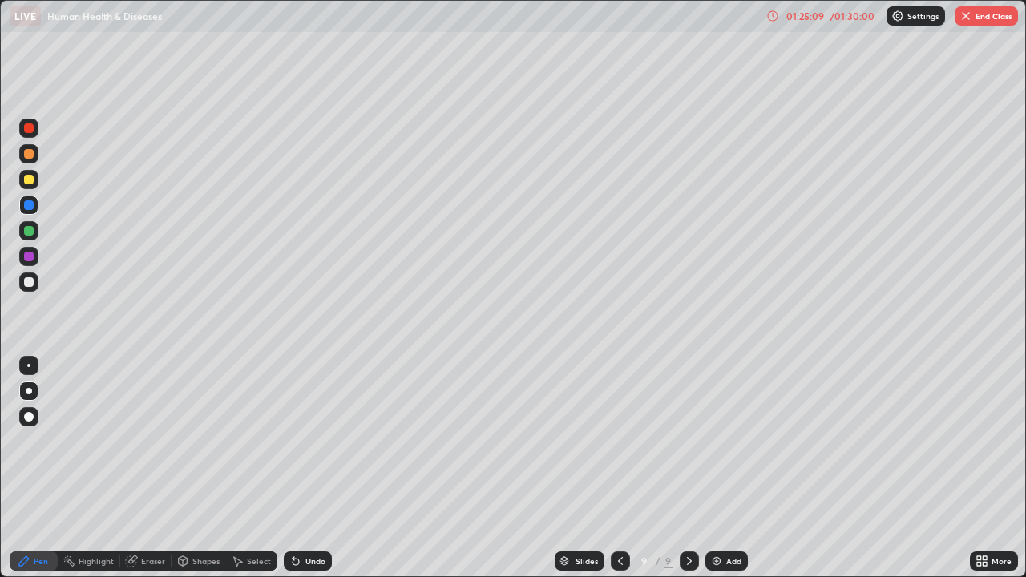
click at [30, 179] on div at bounding box center [29, 180] width 10 height 10
click at [313, 468] on div "Undo" at bounding box center [315, 561] width 20 height 8
click at [30, 206] on div at bounding box center [29, 205] width 10 height 10
click at [33, 284] on div at bounding box center [29, 282] width 10 height 10
click at [321, 468] on div "Undo" at bounding box center [315, 561] width 20 height 8
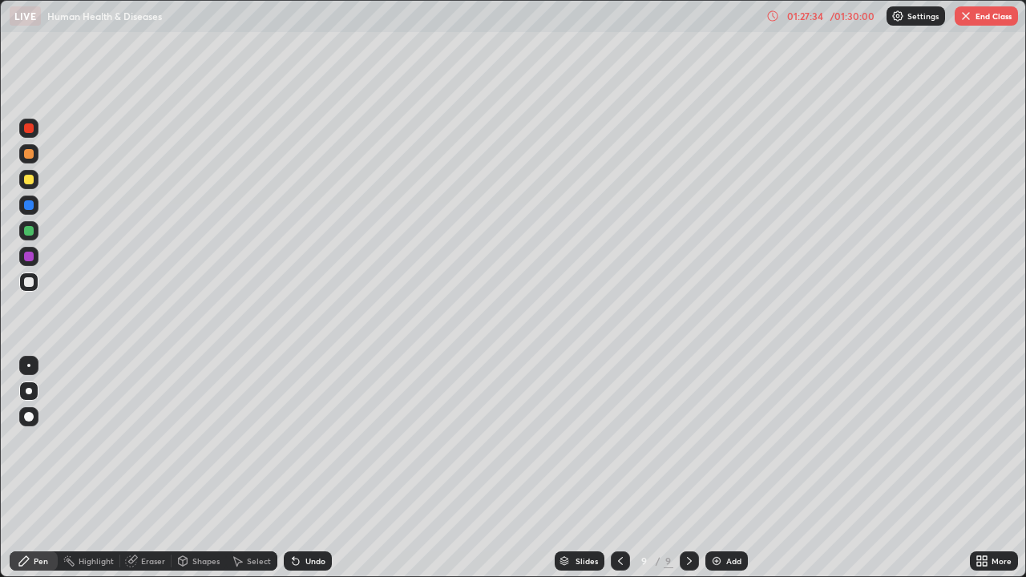
click at [321, 468] on div "Undo" at bounding box center [315, 561] width 20 height 8
click at [738, 468] on div "Add" at bounding box center [733, 561] width 15 height 8
click at [991, 21] on button "End Class" at bounding box center [985, 15] width 63 height 19
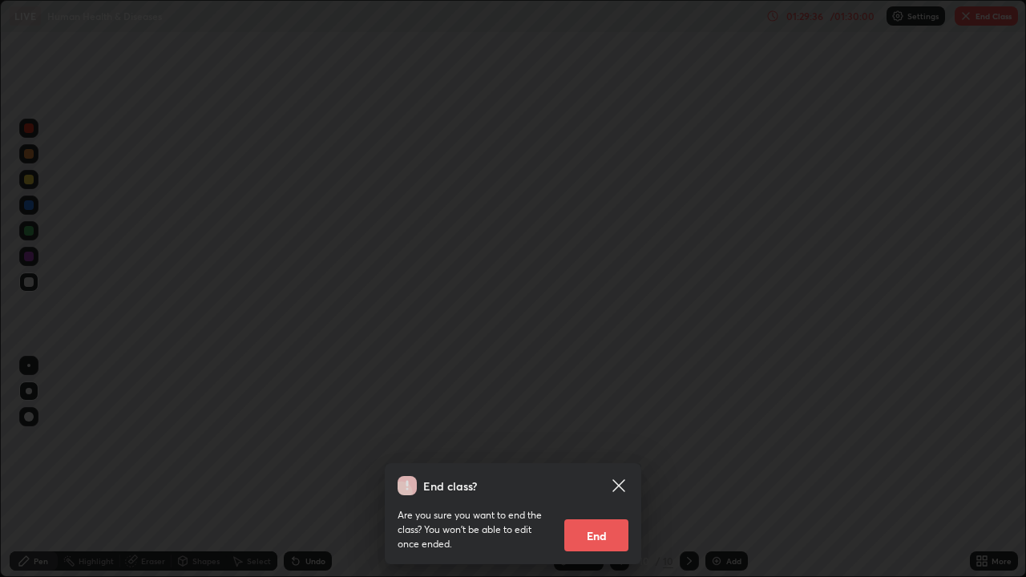
click at [601, 468] on button "End" at bounding box center [596, 535] width 64 height 32
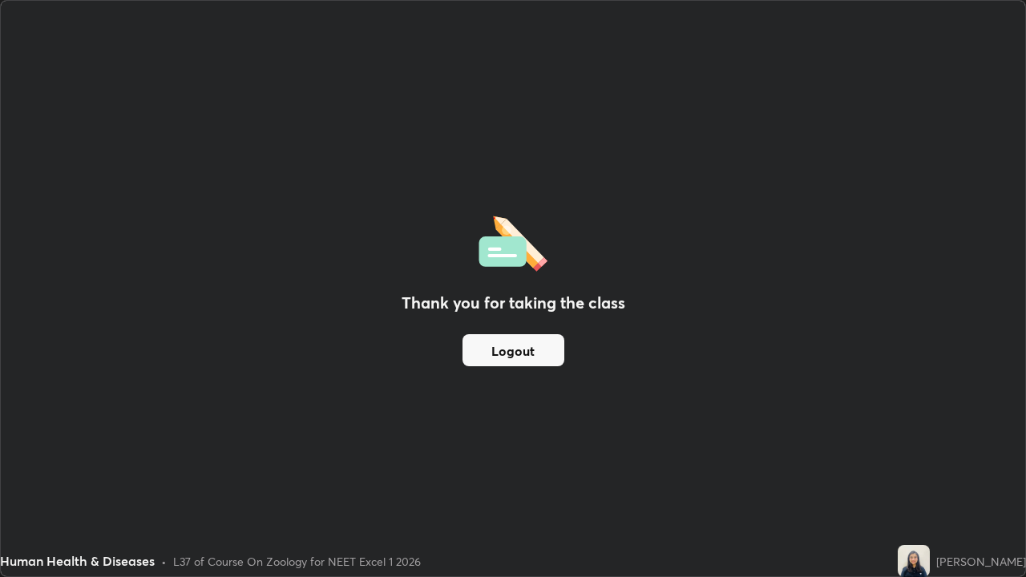
click at [545, 354] on button "Logout" at bounding box center [513, 350] width 102 height 32
